Goal: Navigation & Orientation: Find specific page/section

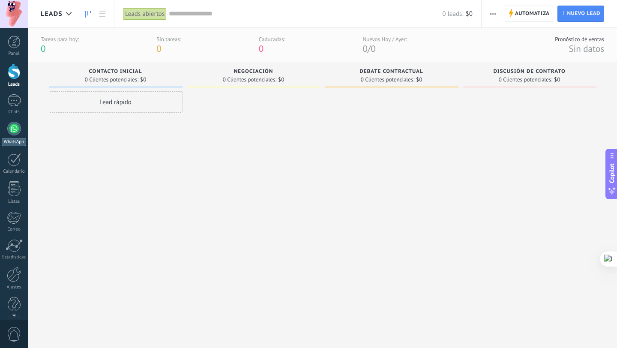
click at [15, 132] on div at bounding box center [14, 129] width 14 height 14
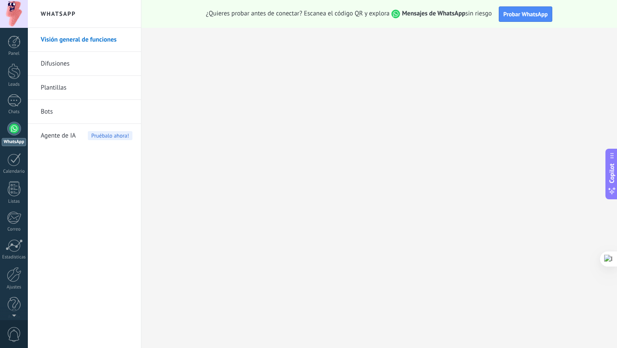
click at [54, 88] on link "Plantillas" at bounding box center [87, 88] width 92 height 24
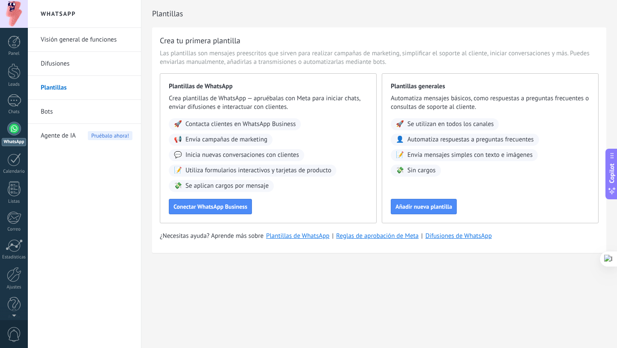
click at [51, 108] on link "Bots" at bounding box center [87, 112] width 92 height 24
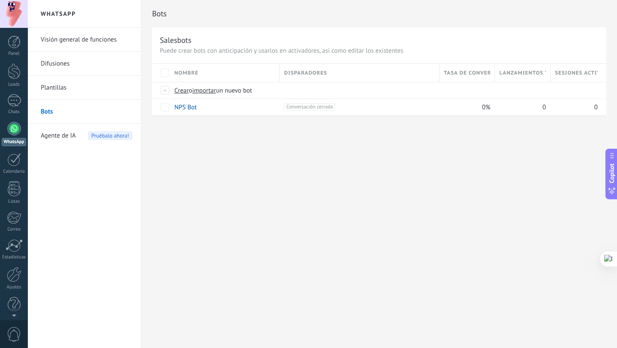
click at [63, 42] on link "Visión general de funciones" at bounding box center [87, 40] width 92 height 24
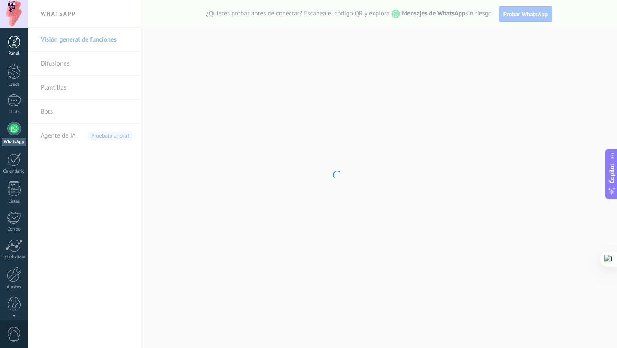
click at [15, 37] on div at bounding box center [14, 42] width 13 height 13
